Goal: Information Seeking & Learning: Learn about a topic

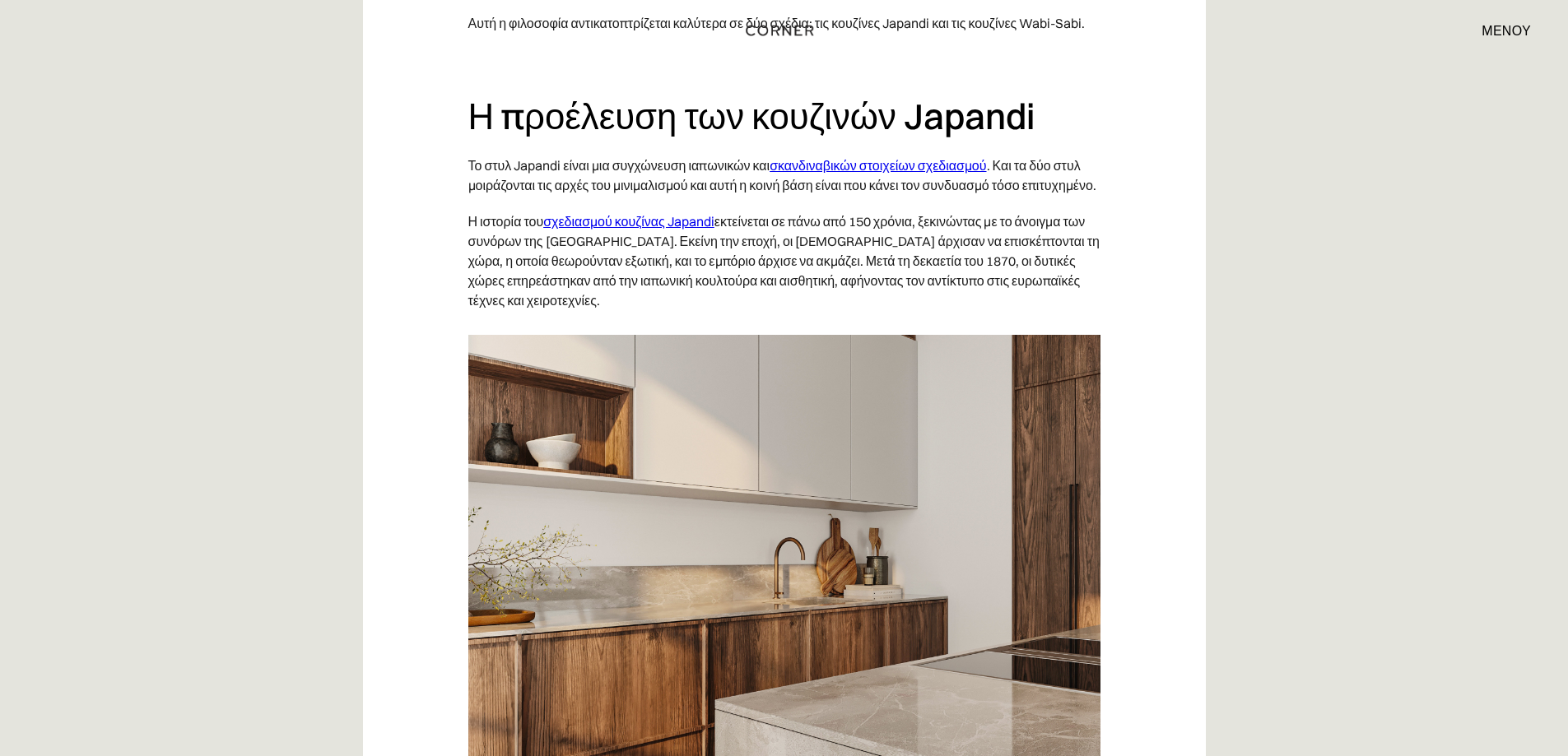
scroll to position [1303, 0]
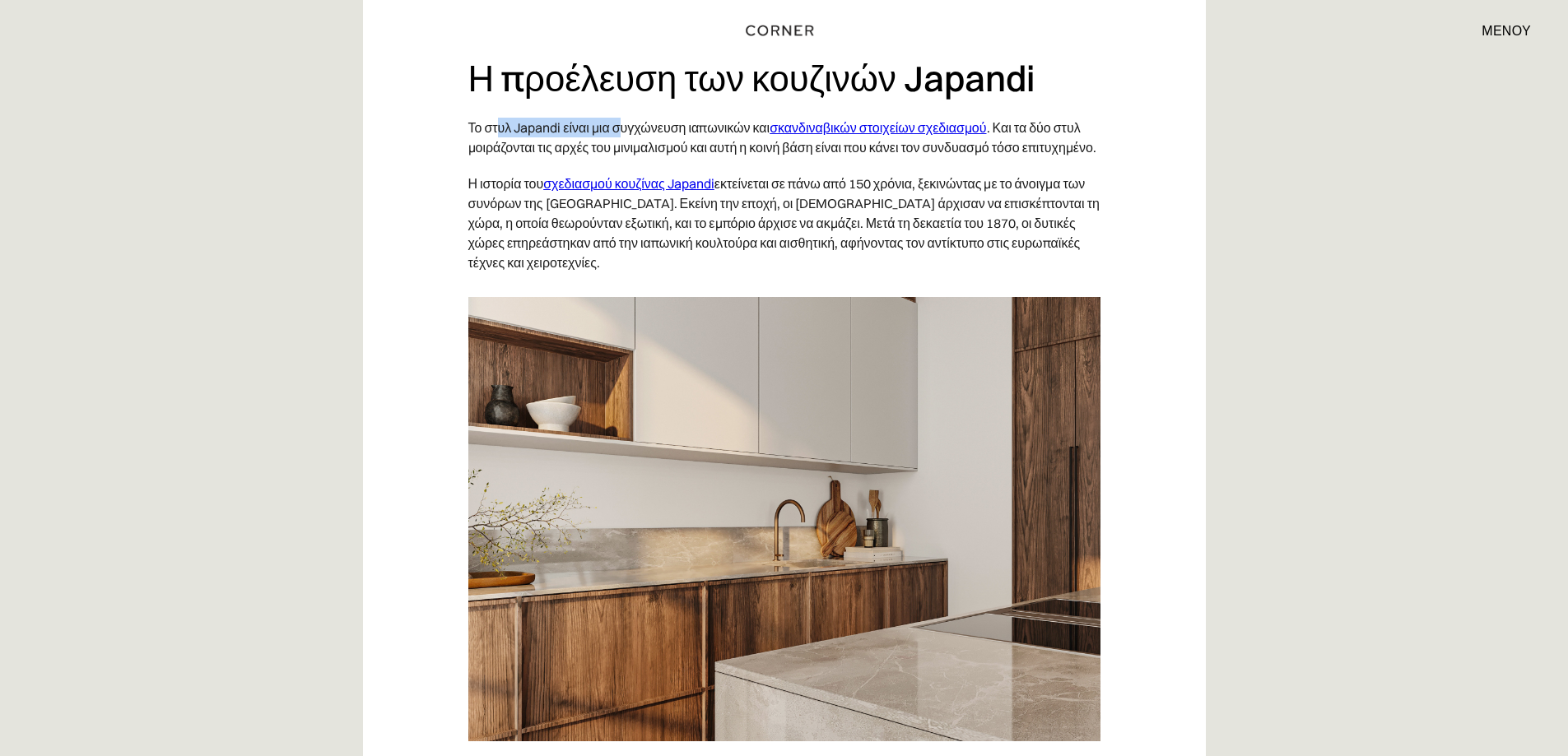
drag, startPoint x: 497, startPoint y: 129, endPoint x: 631, endPoint y: 129, distance: 134.0
click at [628, 129] on font "Το στυλ Japandi είναι μια συγχώνευση ιαπωνικών και" at bounding box center [619, 127] width 302 height 16
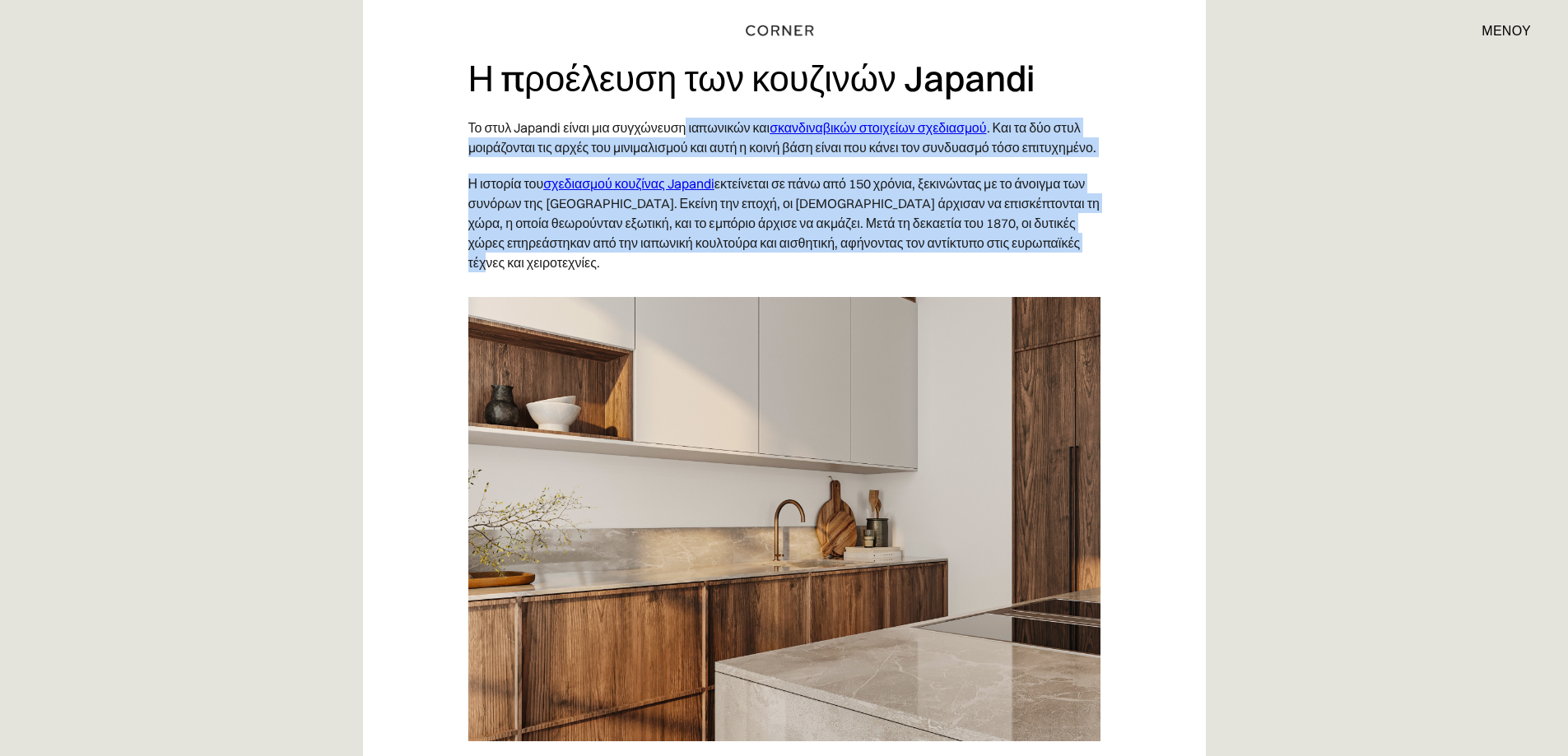
drag, startPoint x: 686, startPoint y: 127, endPoint x: 1059, endPoint y: 242, distance: 390.3
click at [1059, 242] on p "Η ιστορία του σχεδιασμού κουζίνας Japandi εκτείνεται σε πάνω από 150 χρόνια, ξε…" at bounding box center [784, 222] width 632 height 115
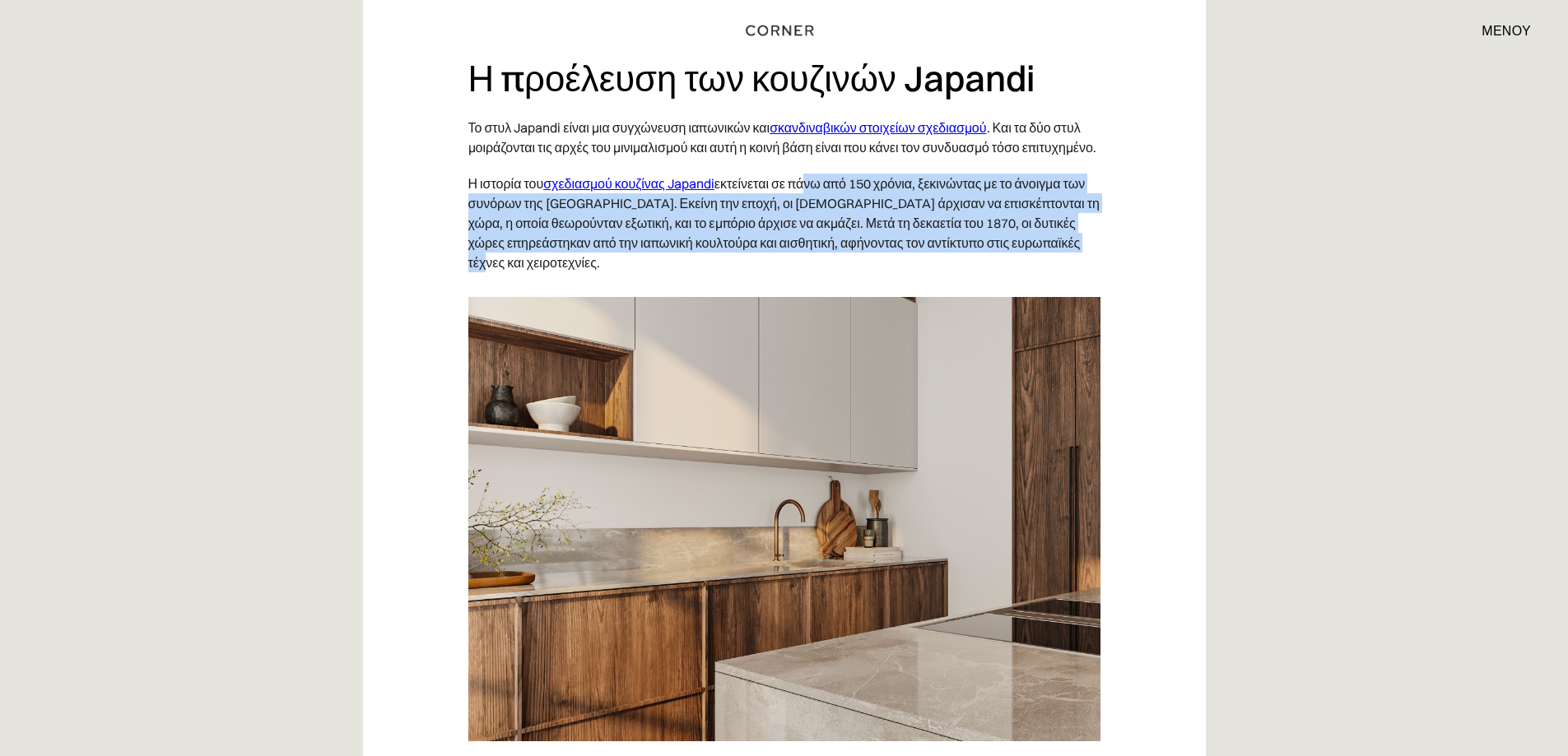
drag, startPoint x: 802, startPoint y: 178, endPoint x: 1059, endPoint y: 240, distance: 264.4
click at [1059, 240] on p "Η ιστορία του σχεδιασμού κουζίνας Japandi εκτείνεται σε πάνω από 150 χρόνια, ξε…" at bounding box center [784, 222] width 632 height 115
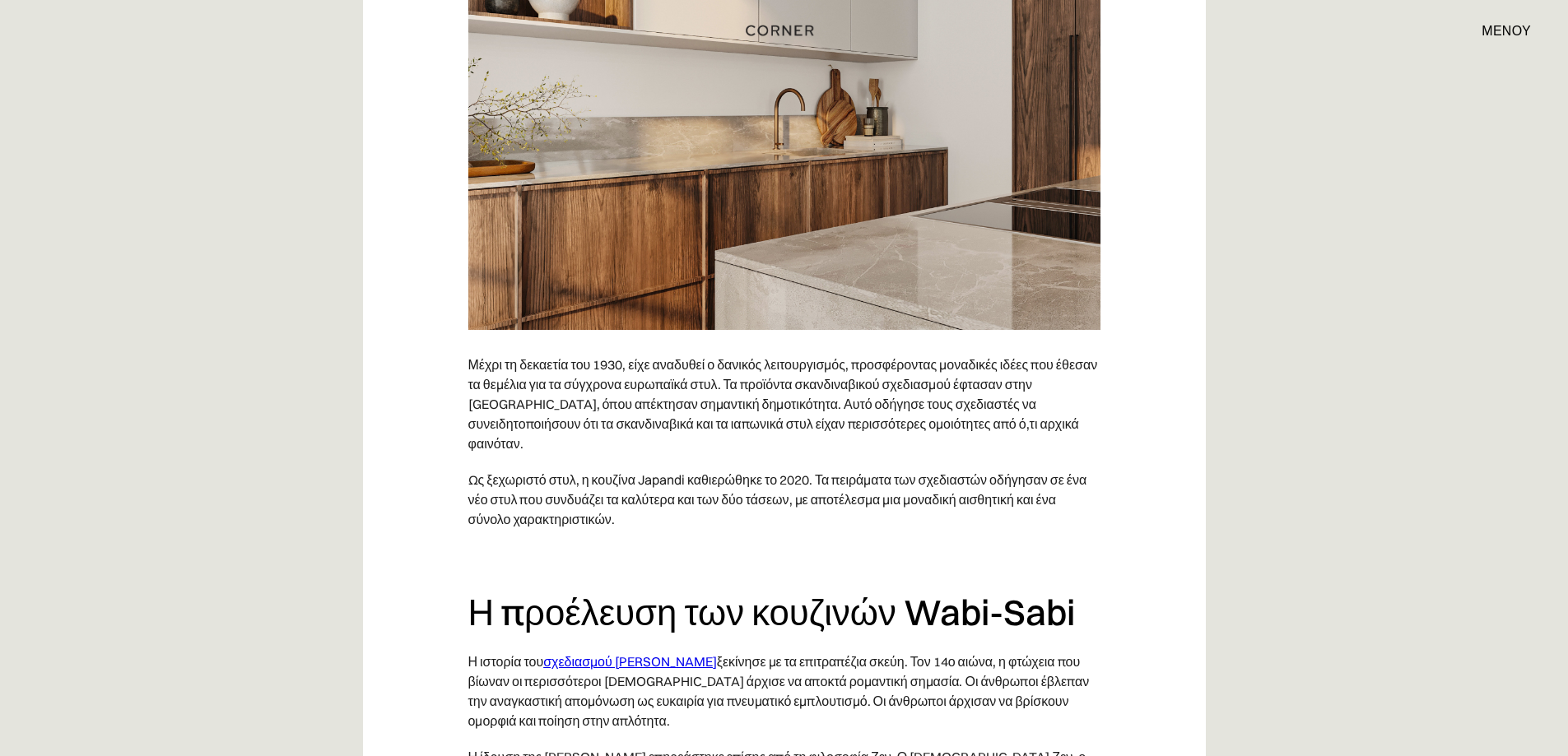
scroll to position [2126, 0]
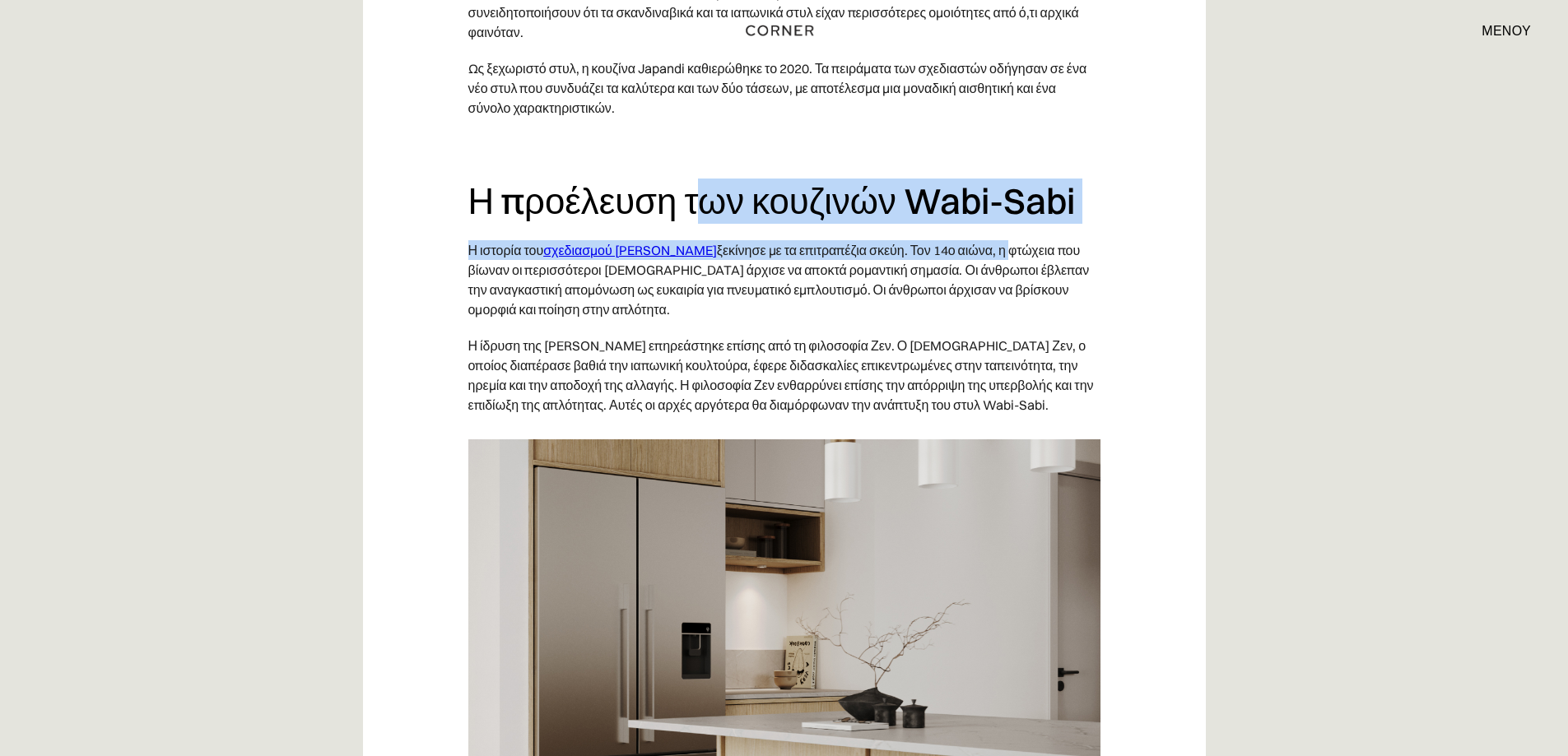
drag, startPoint x: 710, startPoint y: 153, endPoint x: 1026, endPoint y: 187, distance: 317.8
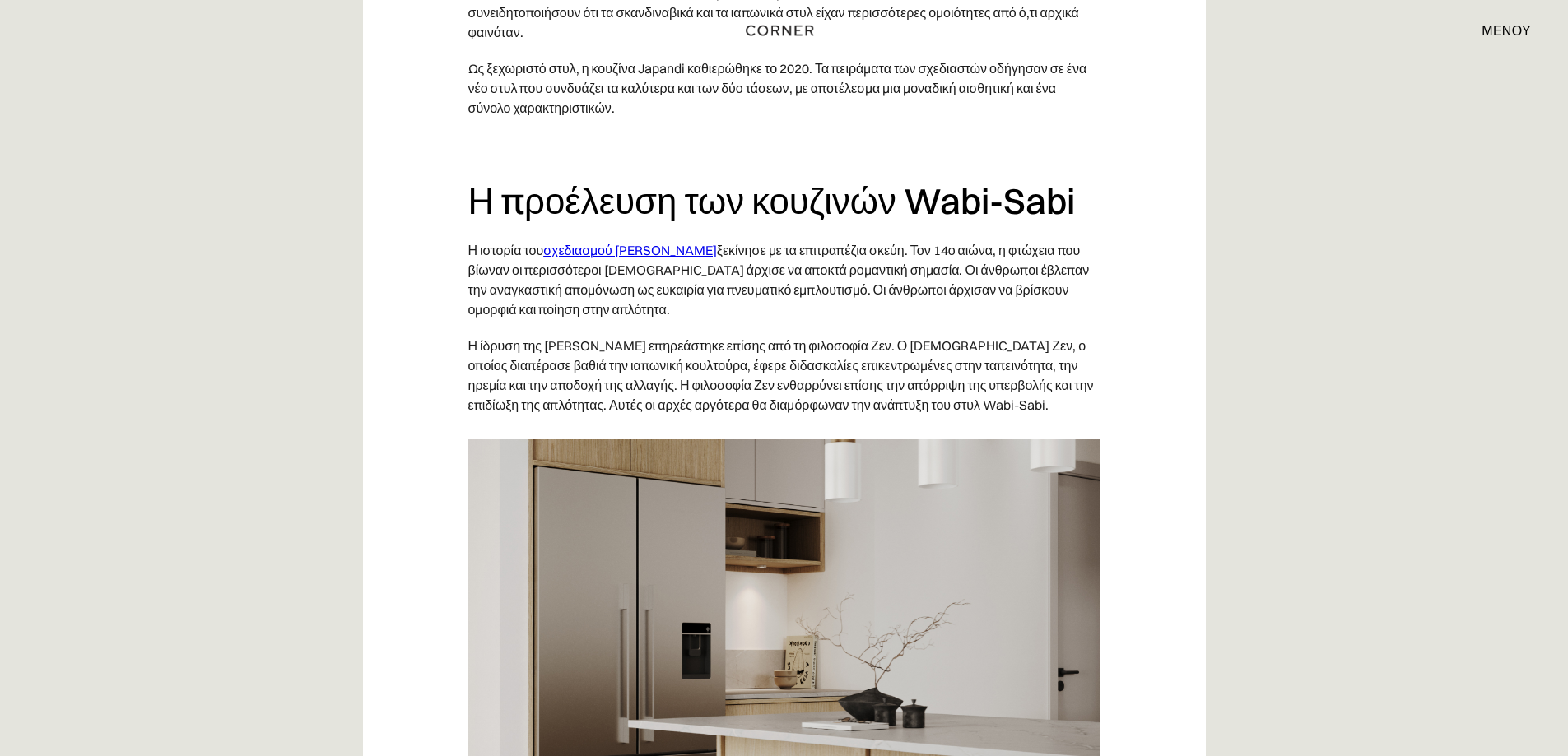
click at [933, 251] on font "ξεκίνησε με τα επιτραπέζια σκεύη. Τον 14ο αιώνα, η φτώχεια που βίωναν οι περισσ…" at bounding box center [779, 279] width 622 height 76
click at [900, 242] on font "ξεκίνησε με τα επιτραπέζια σκεύη. Τον 14ο αιώνα, η φτώχεια που βίωναν οι περισσ…" at bounding box center [779, 279] width 622 height 76
drag, startPoint x: 818, startPoint y: 203, endPoint x: 919, endPoint y: 212, distance: 101.4
click at [919, 242] on font "ξεκίνησε με τα επιτραπέζια σκεύη. Τον 14ο αιώνα, η φτώχεια που βίωναν οι περισσ…" at bounding box center [779, 279] width 622 height 76
click at [920, 242] on font "ξεκίνησε με τα επιτραπέζια σκεύη. Τον 14ο αιώνα, η φτώχεια που βίωναν οι περισσ…" at bounding box center [779, 279] width 622 height 76
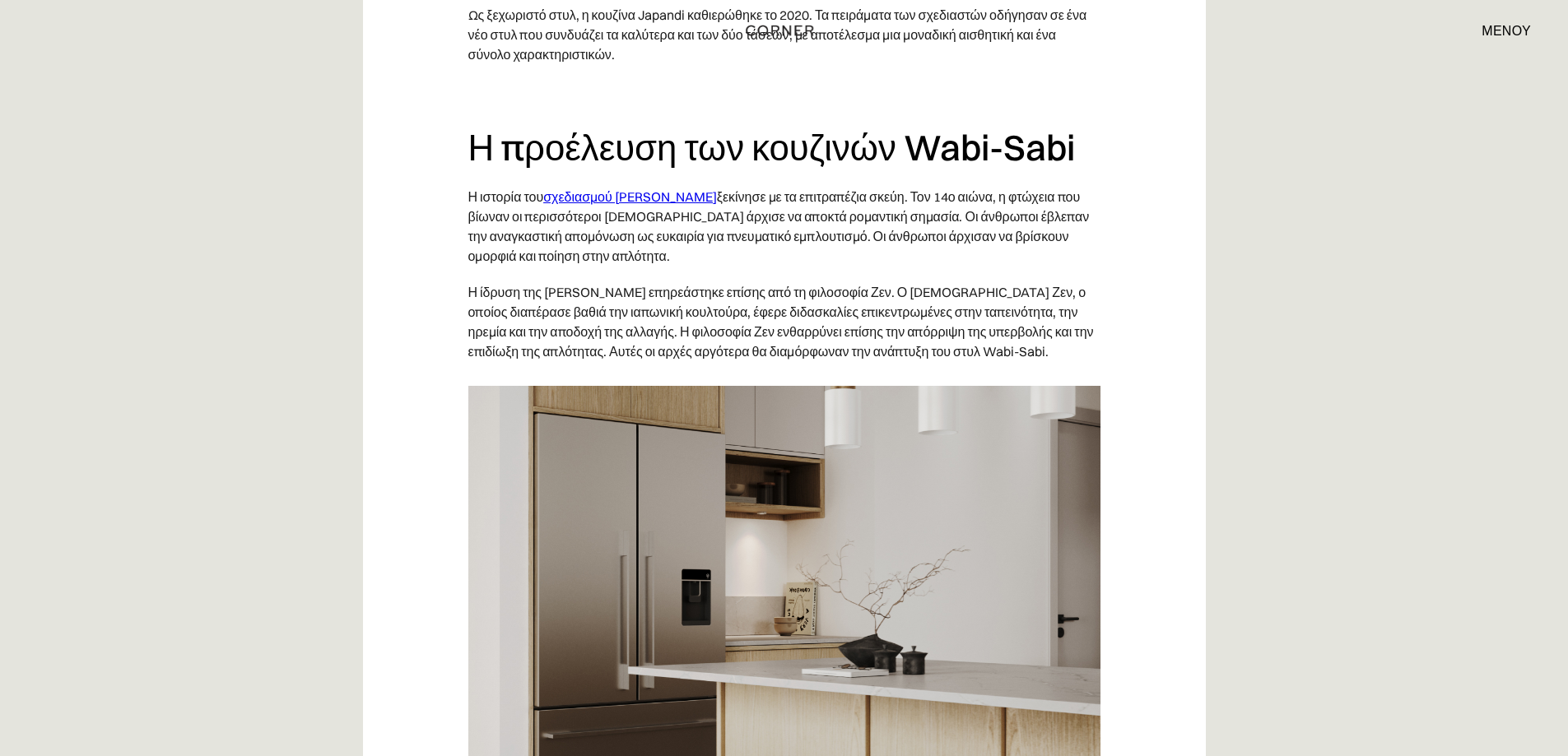
scroll to position [2208, 0]
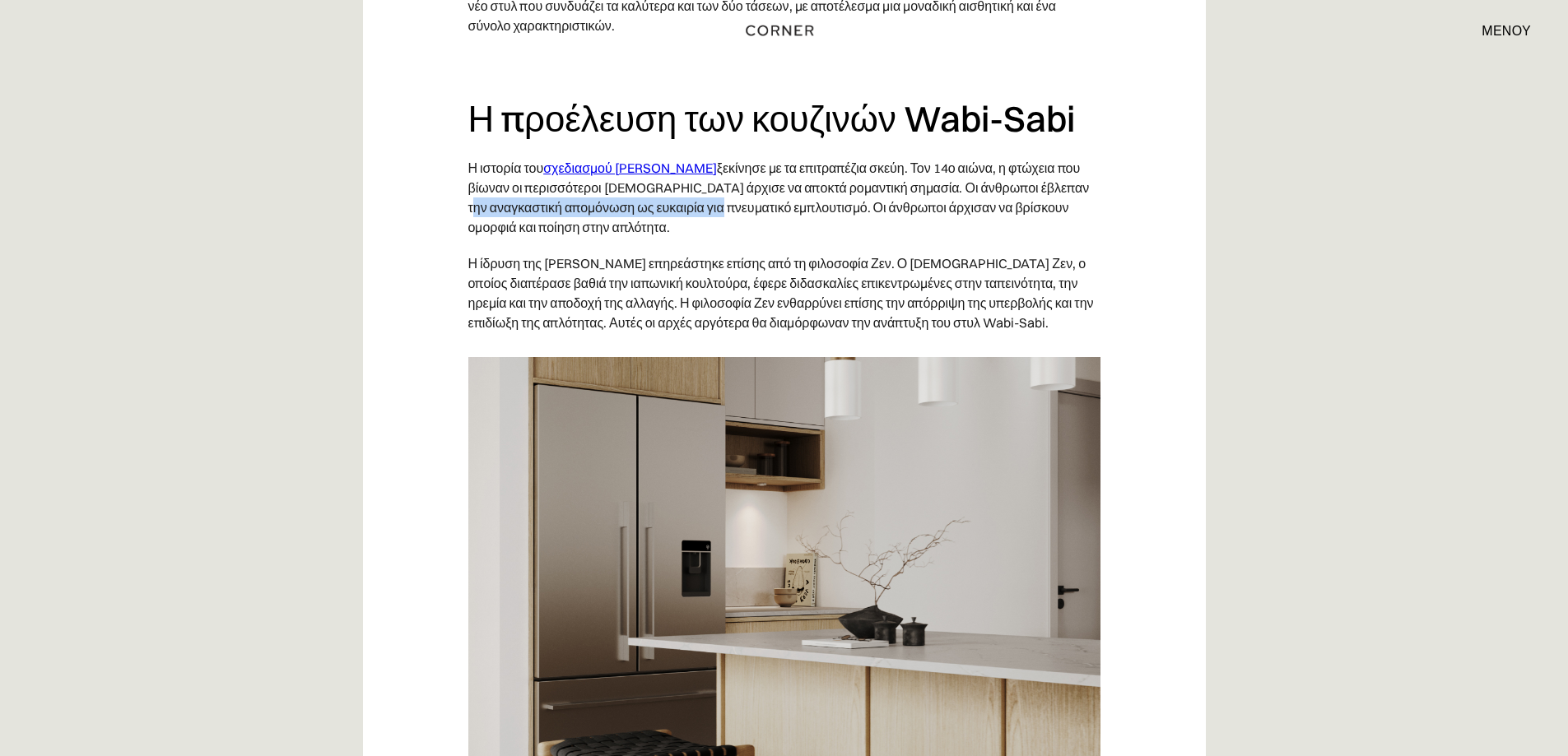
drag, startPoint x: 517, startPoint y: 158, endPoint x: 778, endPoint y: 171, distance: 261.3
click at [773, 171] on p "Η ιστορία του σχεδιασμού [PERSON_NAME] ξεκίνησε με τα επιτραπέζια σκεύη. Τον 14…" at bounding box center [784, 198] width 632 height 95
click at [782, 171] on font "ξεκίνησε με τα επιτραπέζια σκεύη. Τον 14ο αιώνα, η φτώχεια που βίωναν οι περισσ…" at bounding box center [779, 198] width 622 height 76
drag, startPoint x: 830, startPoint y: 158, endPoint x: 874, endPoint y: 156, distance: 44.0
click at [874, 156] on p "Η ιστορία του σχεδιασμού [PERSON_NAME] ξεκίνησε με τα επιτραπέζια σκεύη. Τον 14…" at bounding box center [784, 198] width 632 height 95
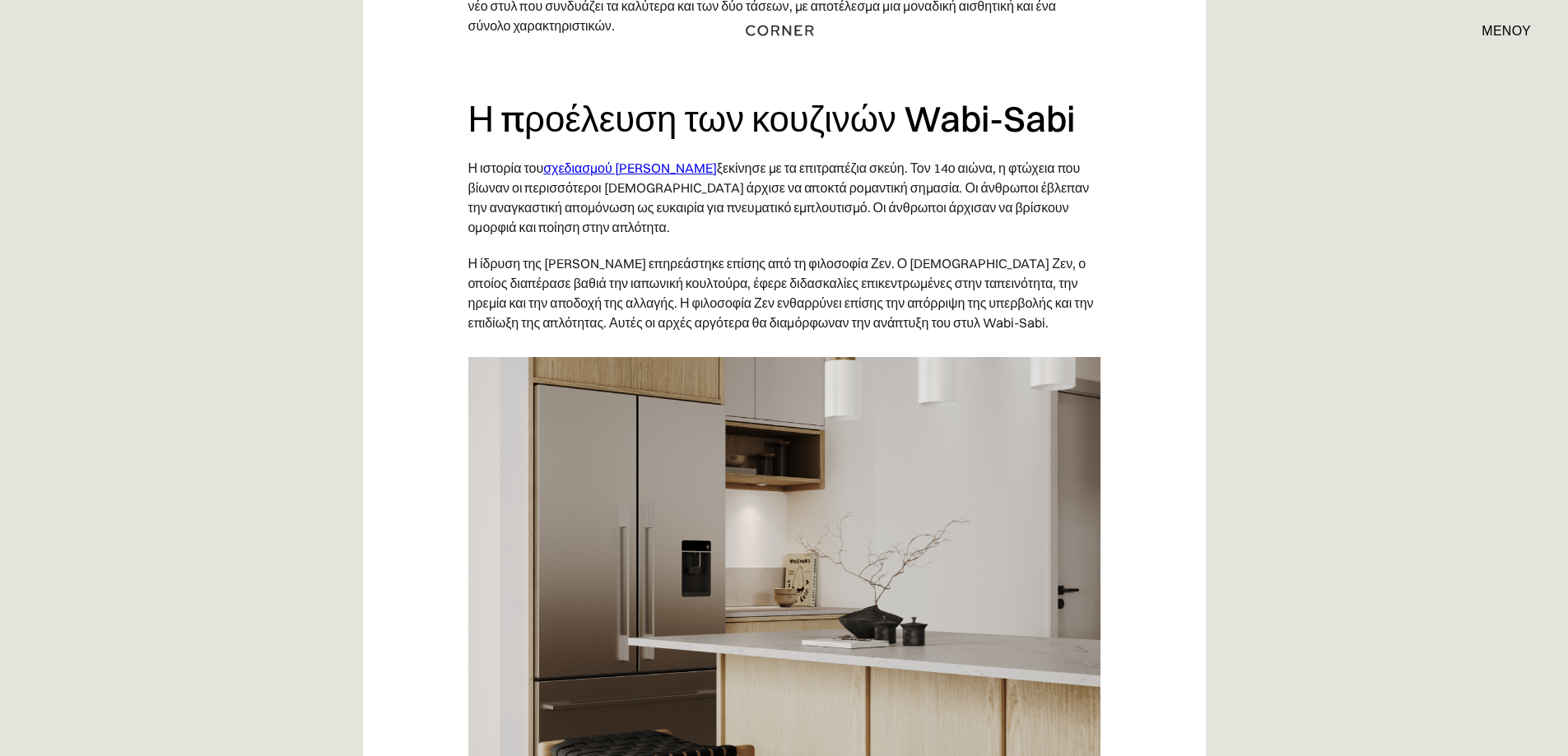
click at [949, 160] on font "ξεκίνησε με τα επιτραπέζια σκεύη. Τον 14ο αιώνα, η φτώχεια που βίωναν οι περισσ…" at bounding box center [779, 198] width 622 height 76
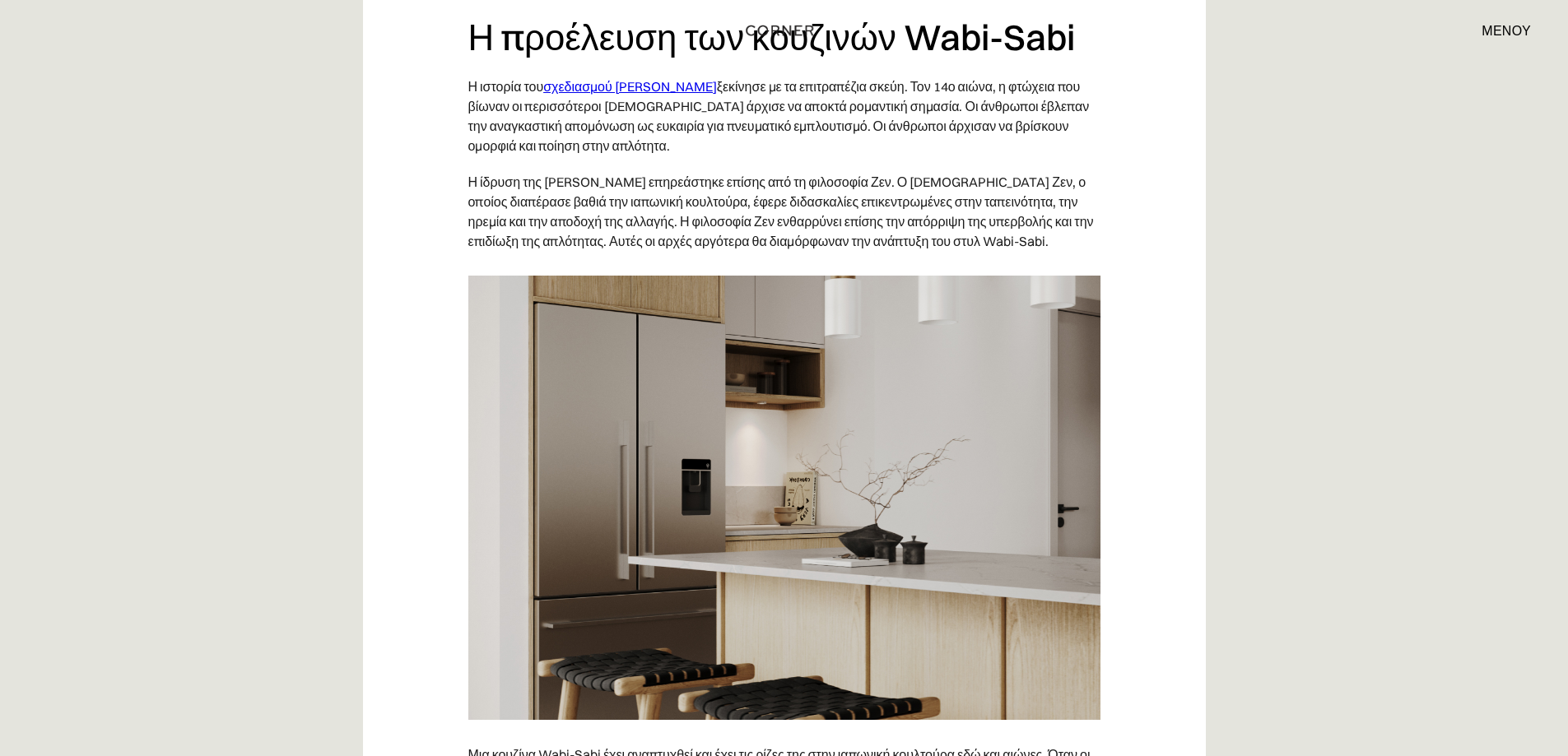
scroll to position [2290, 0]
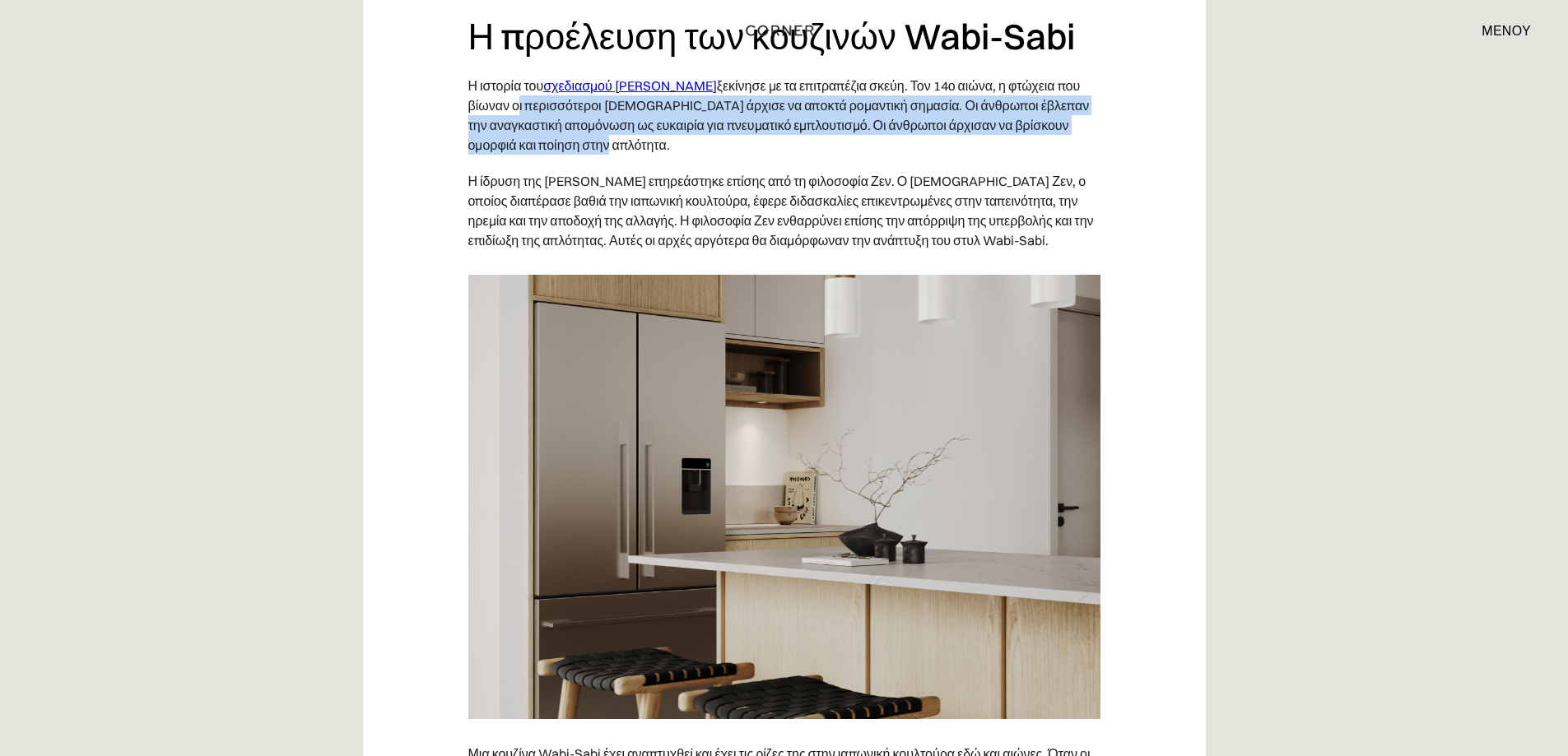
drag, startPoint x: 541, startPoint y: 72, endPoint x: 797, endPoint y: 117, distance: 259.9
click at [797, 117] on p "Η ιστορία του σχεδιασμού [PERSON_NAME] ξεκίνησε με τα επιτραπέζια σκεύη. Τον 14…" at bounding box center [784, 115] width 632 height 95
click at [782, 84] on font "ξεκίνησε με τα επιτραπέζια σκεύη. Τον 14ο αιώνα, η φτώχεια που βίωναν οι περισσ…" at bounding box center [779, 115] width 622 height 76
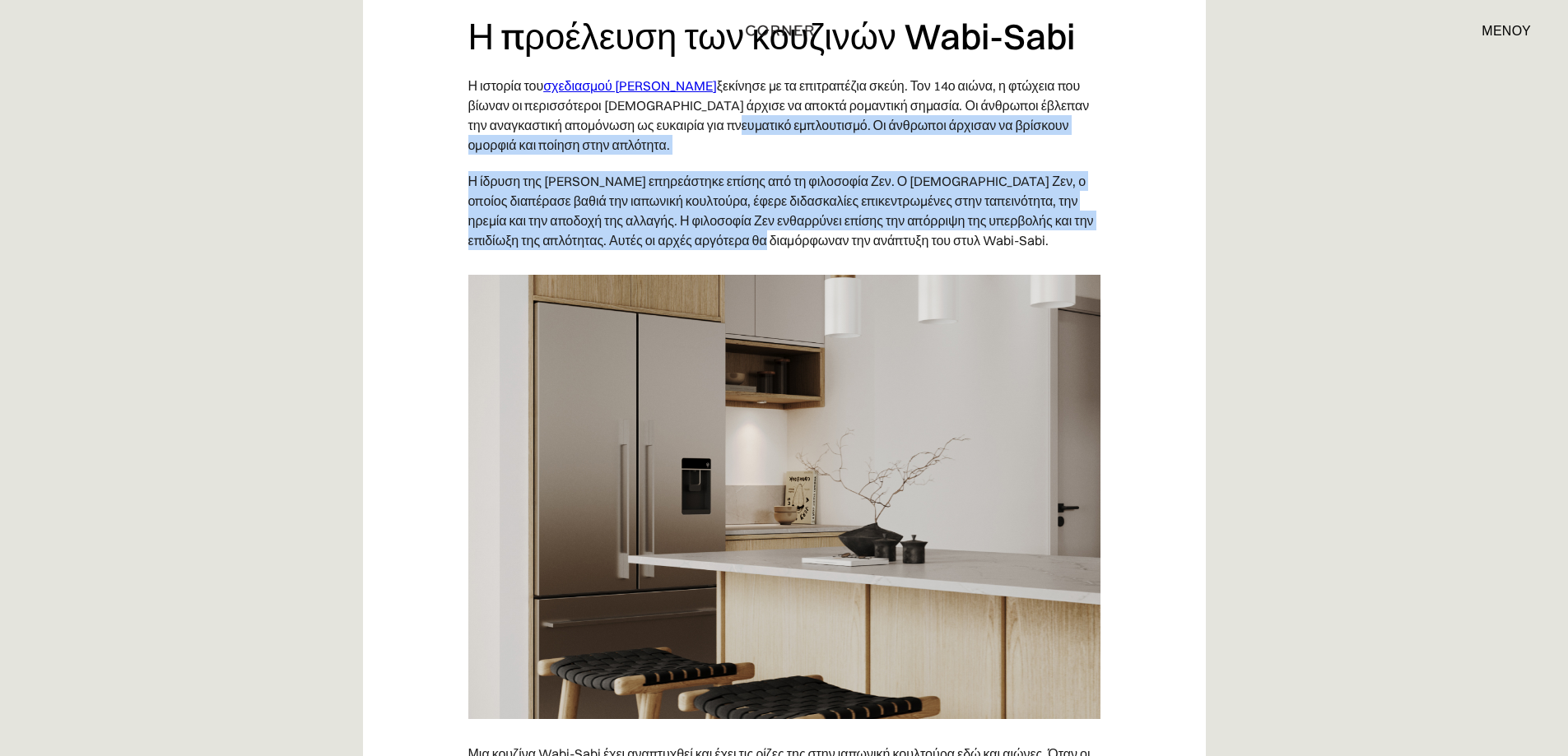
drag, startPoint x: 782, startPoint y: 83, endPoint x: 734, endPoint y: 194, distance: 120.9
click at [696, 163] on p "Η ίδρυση της [PERSON_NAME] επηρεάστηκε επίσης από τη φιλοσοφία Ζεν. Ο [DEMOGRAP…" at bounding box center [784, 210] width 632 height 95
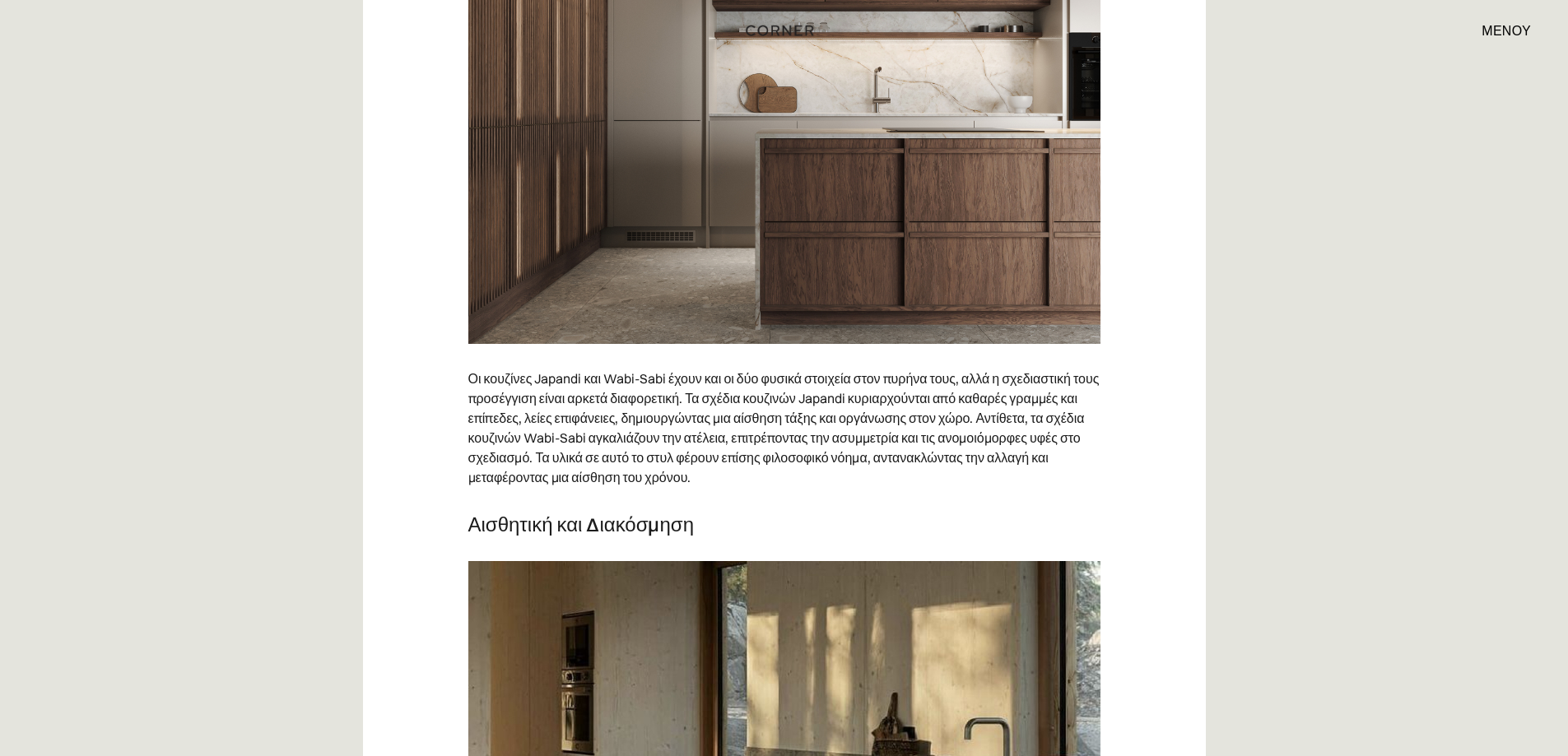
scroll to position [6569, 0]
